Goal: Task Accomplishment & Management: Manage account settings

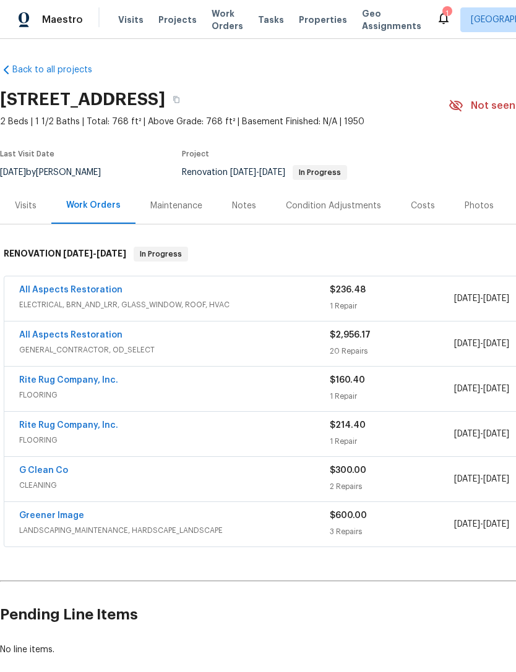
click at [478, 202] on div "Photos" at bounding box center [479, 206] width 29 height 12
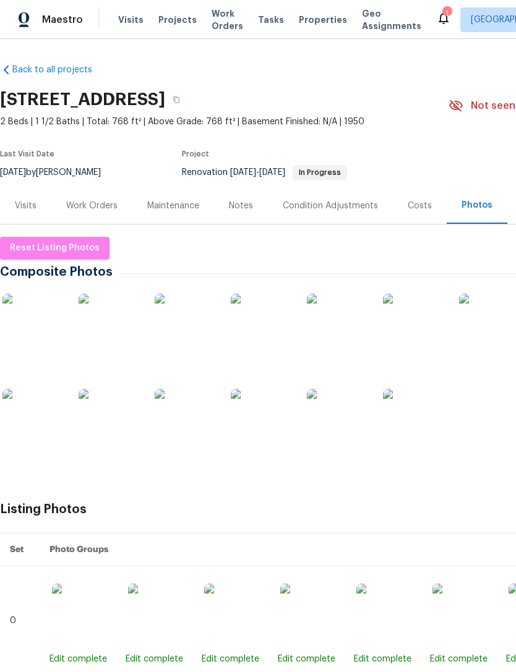
click at [88, 204] on div "Work Orders" at bounding box center [91, 206] width 51 height 12
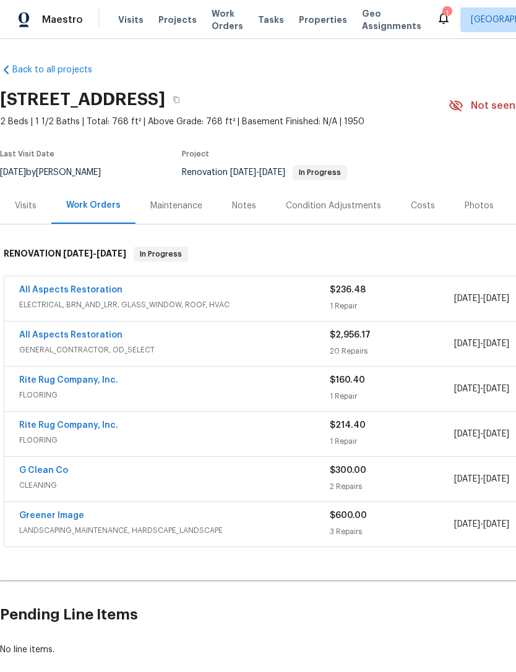
click at [45, 294] on link "All Aspects Restoration" at bounding box center [70, 290] width 103 height 9
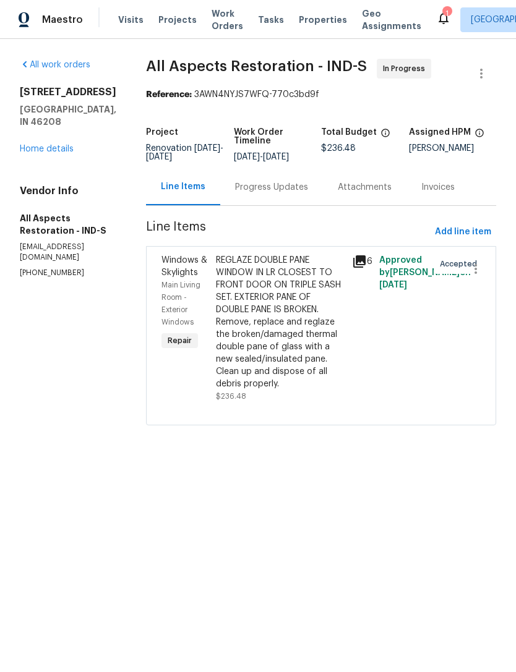
click at [325, 337] on div "REGLAZE DOUBLE PANE WINDOW IN LR CLOSEST TO FRONT DOOR ON TRIPLE SASH SET. EXTE…" at bounding box center [280, 322] width 129 height 136
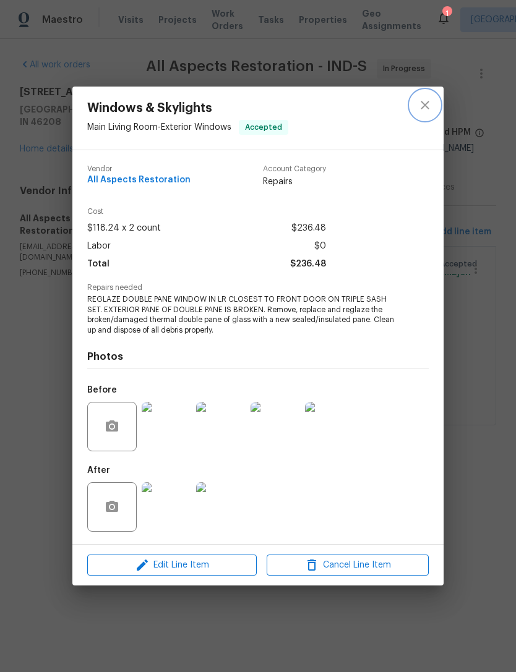
click at [430, 100] on icon "close" at bounding box center [425, 105] width 15 height 15
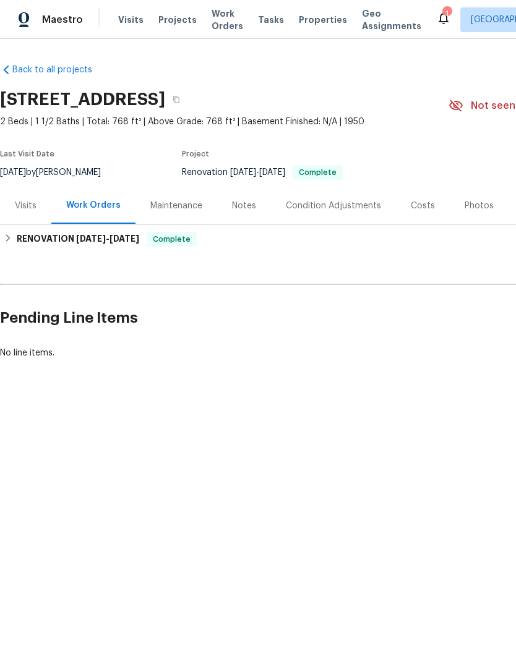
click at [301, 22] on span "Properties" at bounding box center [323, 20] width 48 height 12
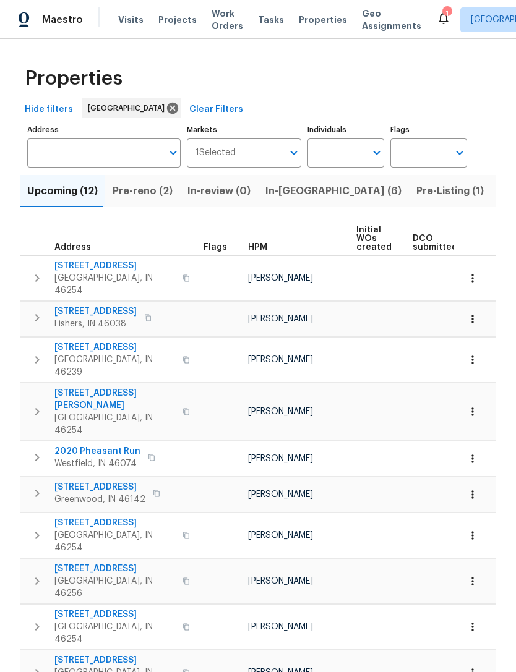
click at [416, 199] on span "Pre-Listing (1)" at bounding box center [449, 190] width 67 height 17
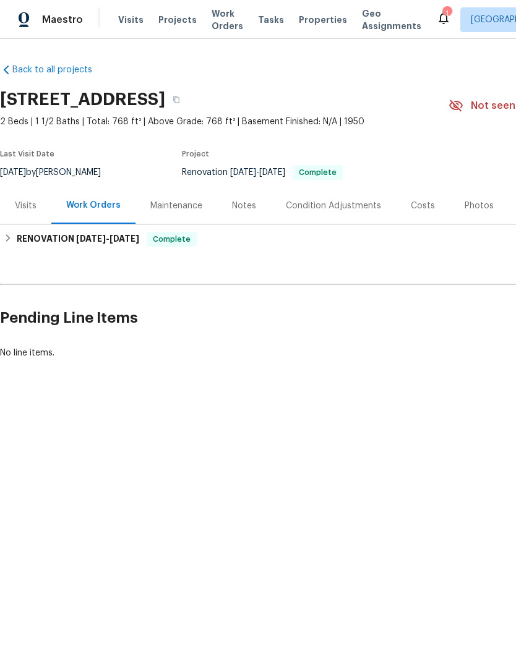
click at [121, 19] on span "Visits" at bounding box center [130, 20] width 25 height 12
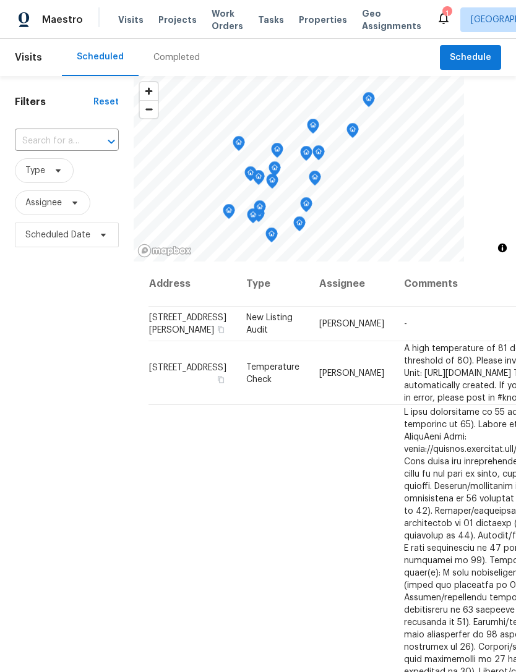
click at [39, 142] on input "text" at bounding box center [49, 141] width 69 height 19
type input "5176 Clarendon"
click at [58, 180] on li "[STREET_ADDRESS]" at bounding box center [65, 170] width 103 height 20
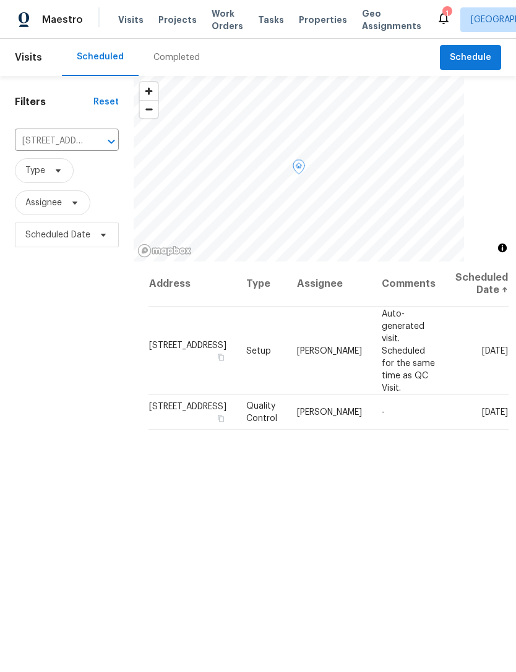
click at [202, 340] on td "[STREET_ADDRESS]" at bounding box center [192, 351] width 88 height 88
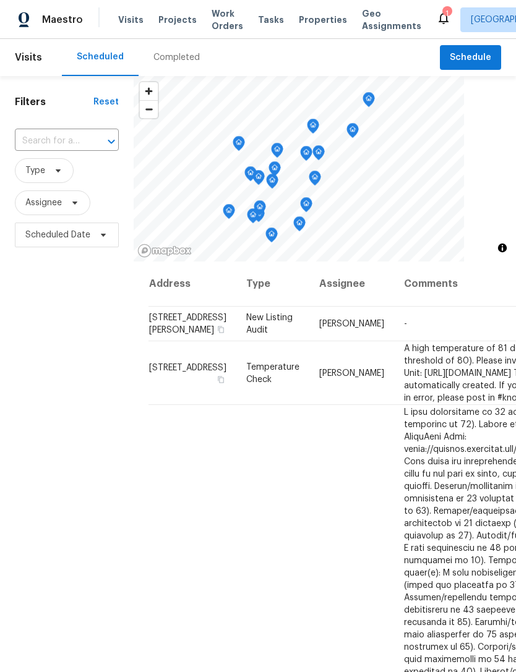
click at [37, 139] on input "text" at bounding box center [49, 141] width 69 height 19
type input "5176"
click at [47, 180] on li "[STREET_ADDRESS]" at bounding box center [65, 170] width 103 height 20
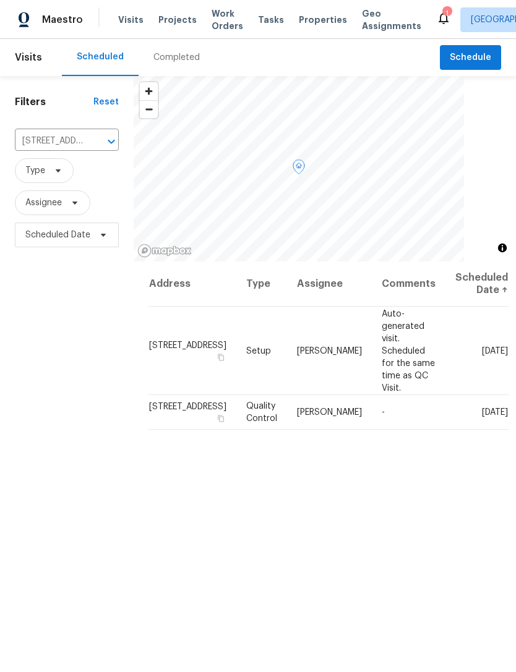
click at [0, 0] on icon at bounding box center [0, 0] width 0 height 0
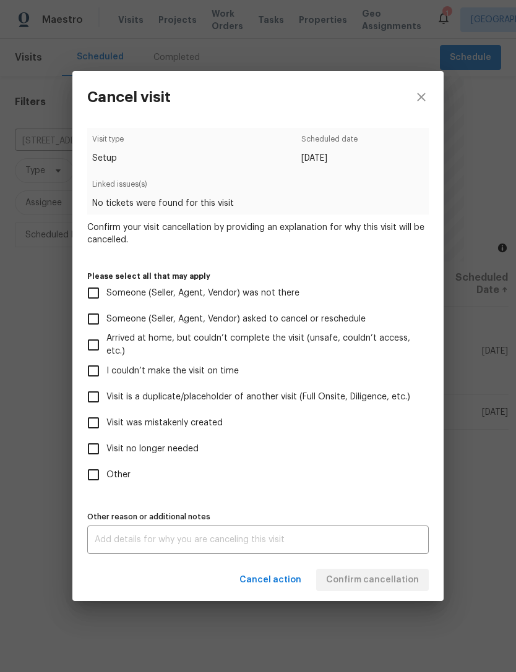
click at [90, 448] on input "Visit no longer needed" at bounding box center [93, 449] width 26 height 26
checkbox input "true"
click at [102, 541] on textarea at bounding box center [258, 540] width 327 height 9
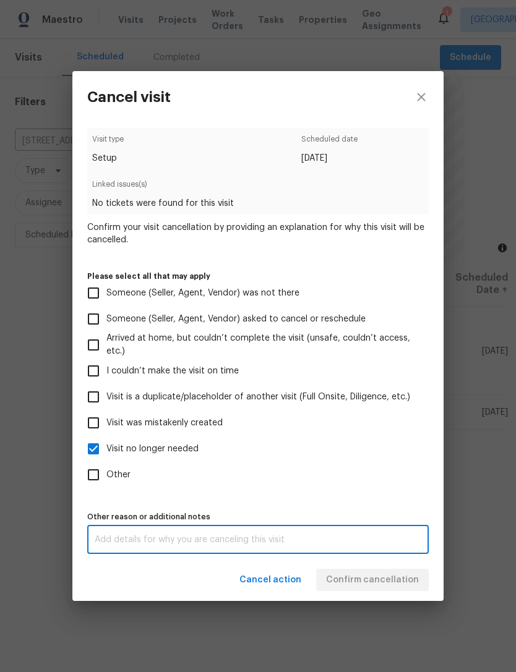
scroll to position [40, 0]
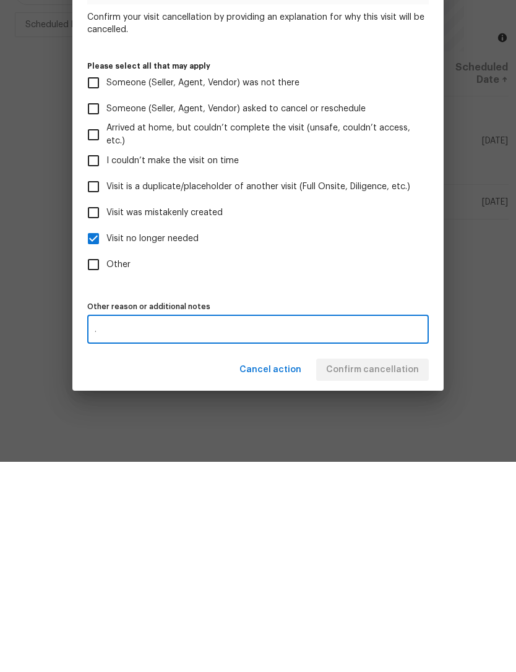
type textarea "."
click at [394, 462] on label "Other" at bounding box center [249, 475] width 338 height 26
click at [106, 462] on input "Other" at bounding box center [93, 475] width 26 height 26
checkbox input "true"
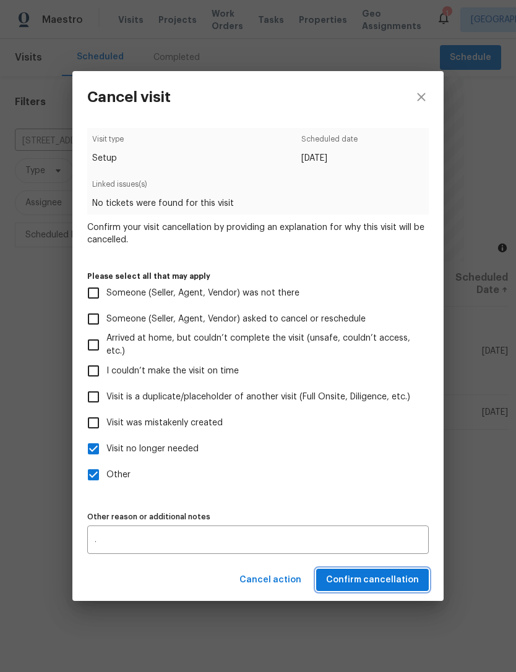
click at [395, 584] on span "Confirm cancellation" at bounding box center [372, 580] width 93 height 15
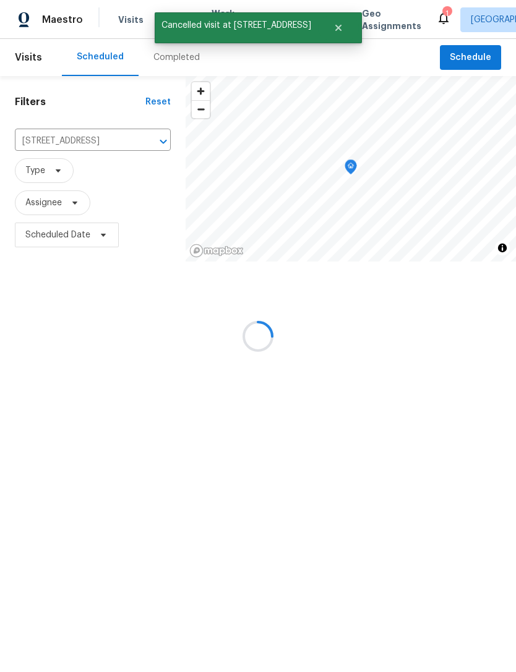
scroll to position [0, 0]
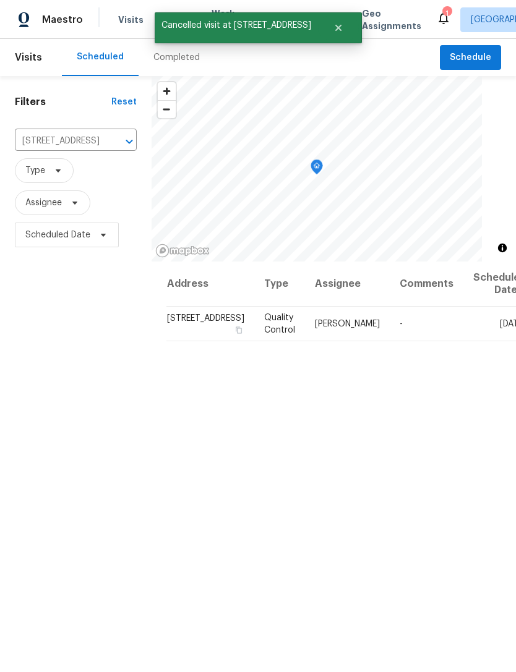
click at [163, 61] on div "Completed" at bounding box center [176, 57] width 46 height 12
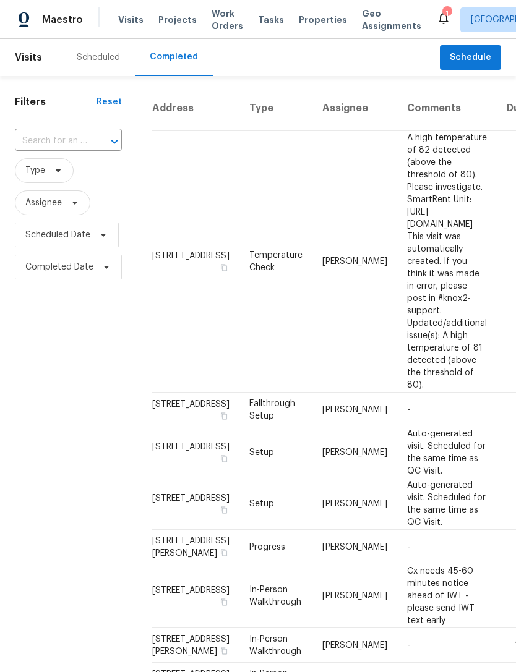
click at [126, 19] on span "Visits" at bounding box center [130, 20] width 25 height 12
click at [164, 57] on div "Completed" at bounding box center [174, 57] width 48 height 12
click at [36, 141] on input "text" at bounding box center [51, 141] width 72 height 19
type input "clarendon"
click at [45, 180] on li "[STREET_ADDRESS]" at bounding box center [67, 170] width 105 height 20
